Goal: Information Seeking & Learning: Find specific page/section

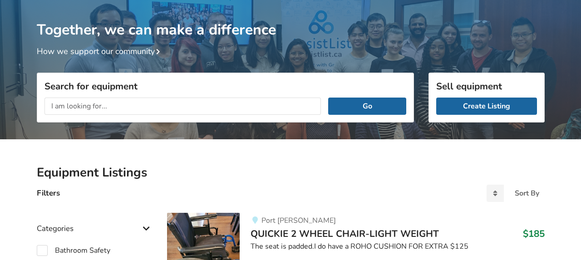
scroll to position [31, 0]
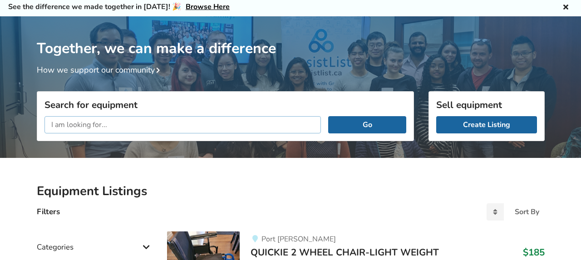
click at [101, 124] on input "text" at bounding box center [182, 124] width 277 height 17
click at [107, 124] on input "text" at bounding box center [182, 124] width 277 height 17
click at [103, 123] on input "text" at bounding box center [182, 124] width 277 height 17
click at [109, 125] on input "text" at bounding box center [182, 124] width 277 height 17
click at [115, 125] on input "text" at bounding box center [182, 124] width 277 height 17
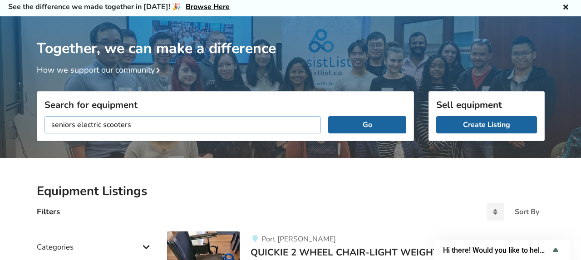
click at [328, 116] on button "Go" at bounding box center [367, 124] width 78 height 17
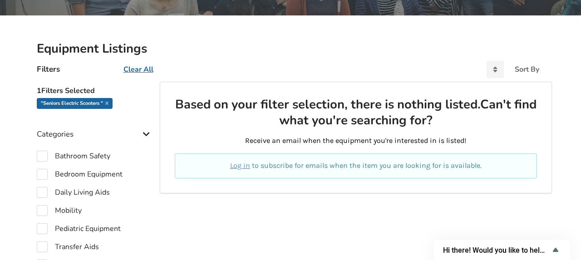
scroll to position [31, 0]
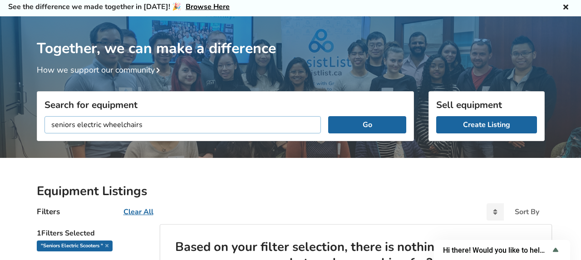
click at [328, 116] on button "Go" at bounding box center [367, 124] width 78 height 17
click at [51, 123] on input "seniors electric wheelchairs" at bounding box center [182, 124] width 277 height 17
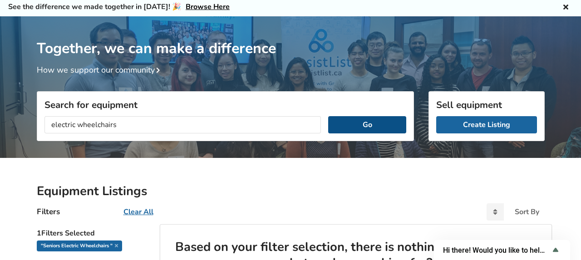
click at [347, 121] on button "Go" at bounding box center [367, 124] width 78 height 17
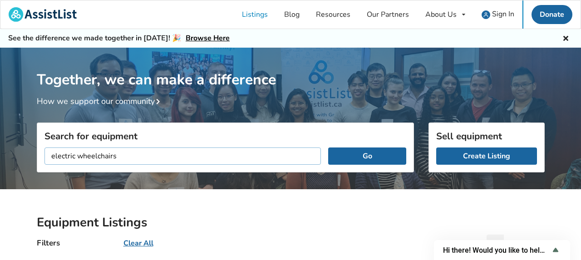
click at [93, 159] on input "electric wheelchairs" at bounding box center [182, 155] width 277 height 17
click at [78, 157] on input "electric wheelchairs" at bounding box center [182, 155] width 277 height 17
type input "electric scooters"
click at [356, 152] on button "Go" at bounding box center [367, 155] width 78 height 17
click at [368, 153] on button "Go" at bounding box center [367, 155] width 78 height 17
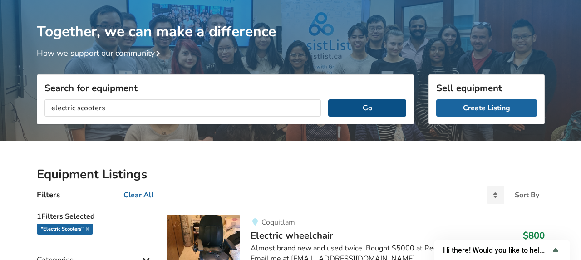
scroll to position [94, 0]
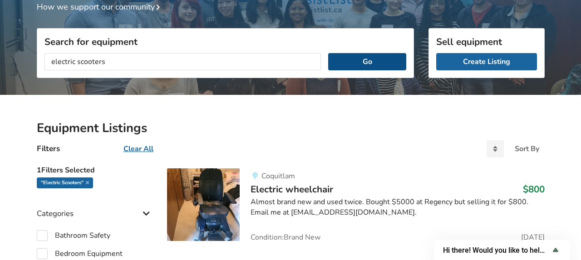
click at [365, 61] on button "Go" at bounding box center [367, 61] width 78 height 17
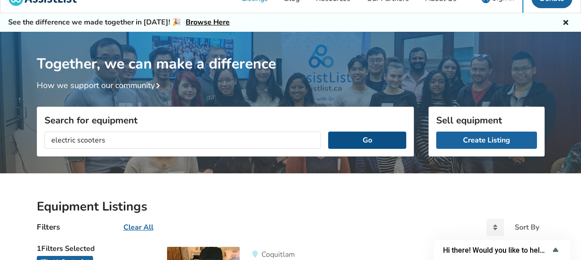
scroll to position [0, 0]
